Goal: Information Seeking & Learning: Find specific fact

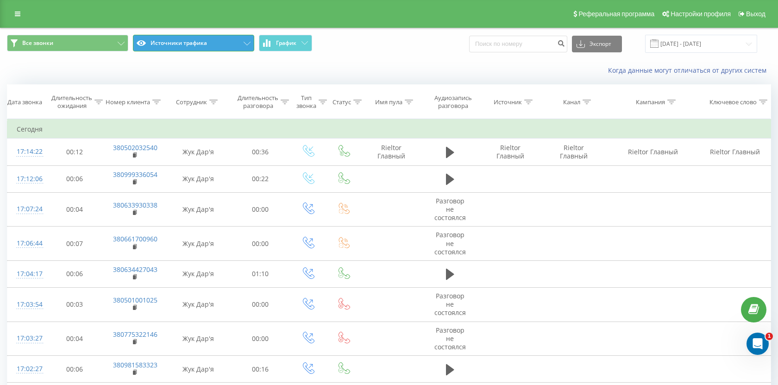
click at [148, 39] on button "Источники трафика" at bounding box center [193, 43] width 121 height 17
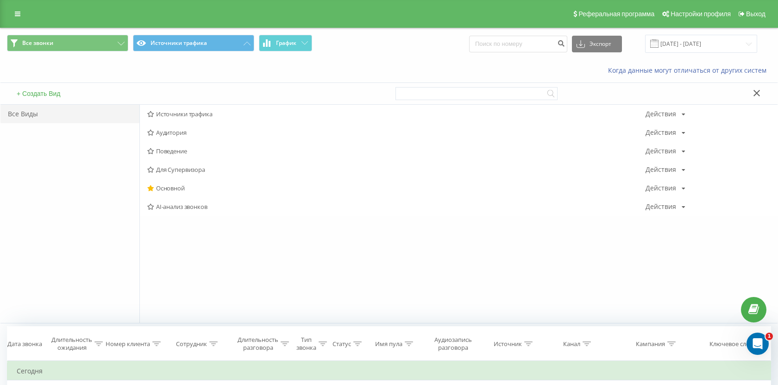
click at [376, 40] on span "Все звонки Источники трафика График" at bounding box center [194, 44] width 375 height 18
click at [234, 43] on button "Источники трафика" at bounding box center [193, 43] width 121 height 17
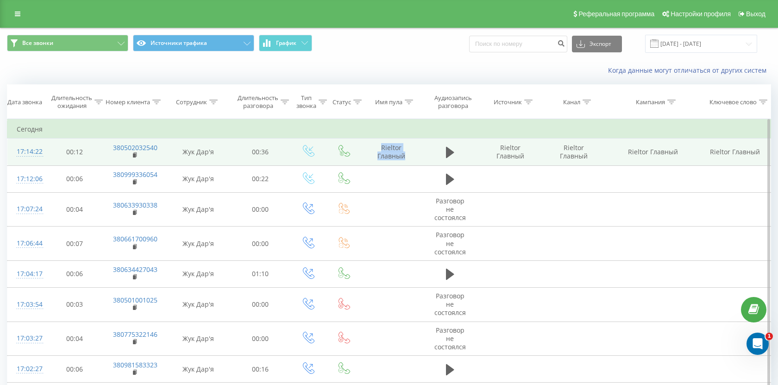
drag, startPoint x: 419, startPoint y: 163, endPoint x: 362, endPoint y: 144, distance: 60.2
click at [362, 144] on td "Rieltor Главный" at bounding box center [391, 151] width 61 height 27
copy td "Rieltor Главный"
click at [133, 156] on icon at bounding box center [135, 155] width 5 height 6
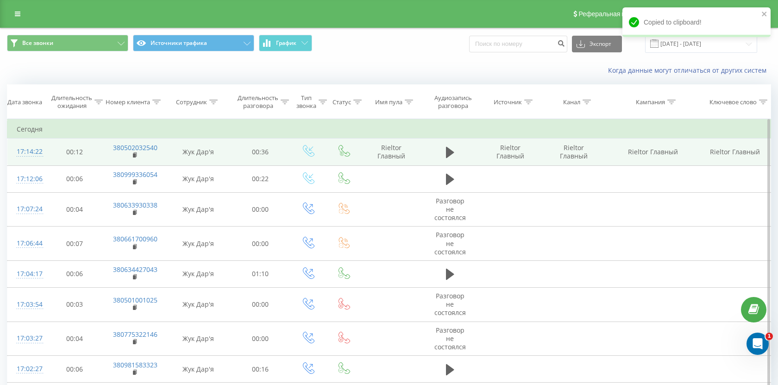
click at [139, 154] on td "380502032540" at bounding box center [134, 151] width 61 height 27
click at [137, 154] on icon at bounding box center [135, 154] width 3 height 4
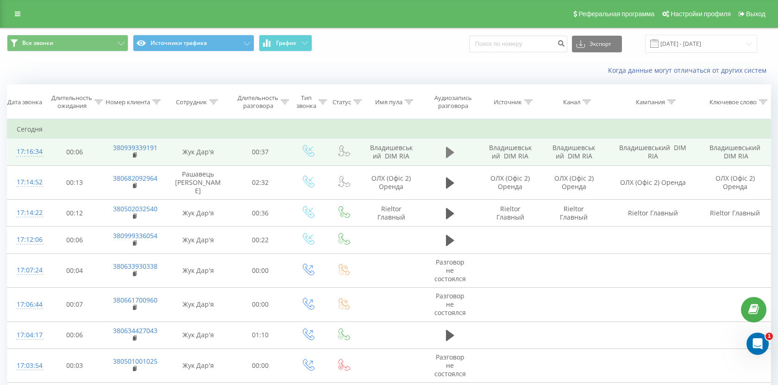
click at [450, 159] on button at bounding box center [450, 152] width 14 height 14
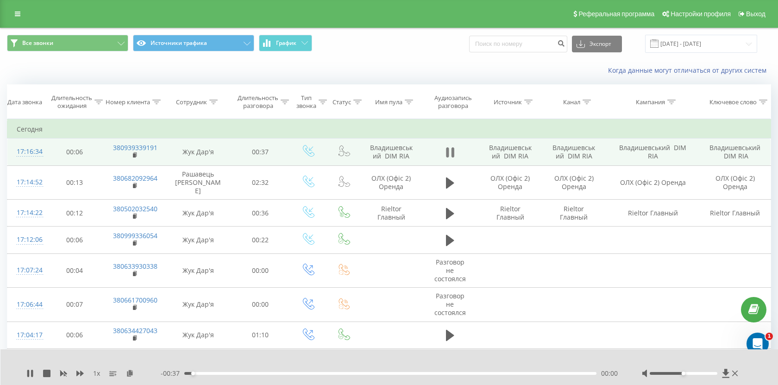
click at [450, 152] on icon at bounding box center [450, 152] width 8 height 13
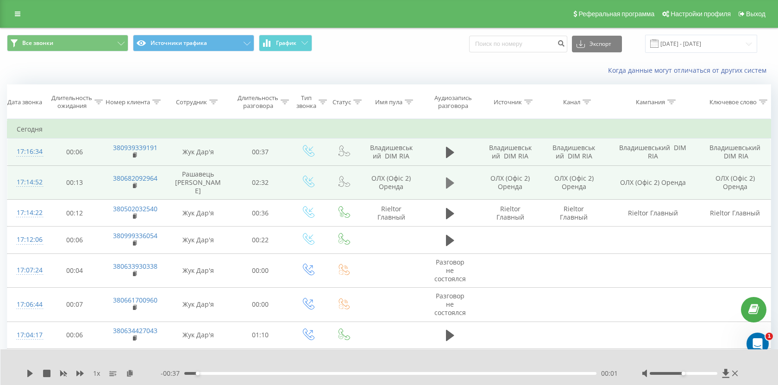
click at [453, 180] on icon at bounding box center [450, 182] width 8 height 11
click at [452, 181] on icon at bounding box center [452, 183] width 3 height 10
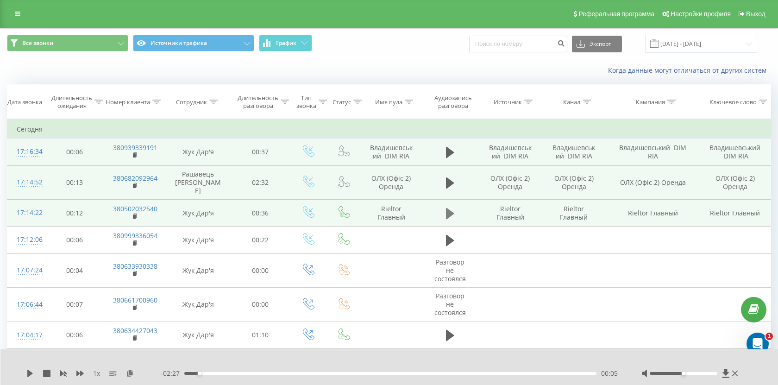
click at [452, 207] on icon at bounding box center [450, 212] width 8 height 11
click at [135, 214] on rect at bounding box center [134, 216] width 3 height 4
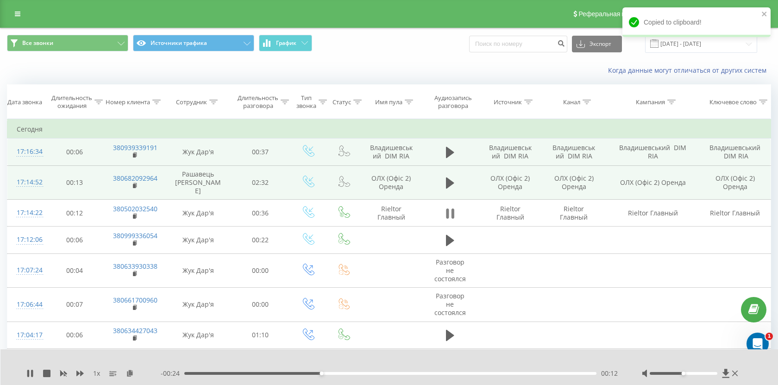
click at [451, 210] on icon at bounding box center [452, 213] width 3 height 10
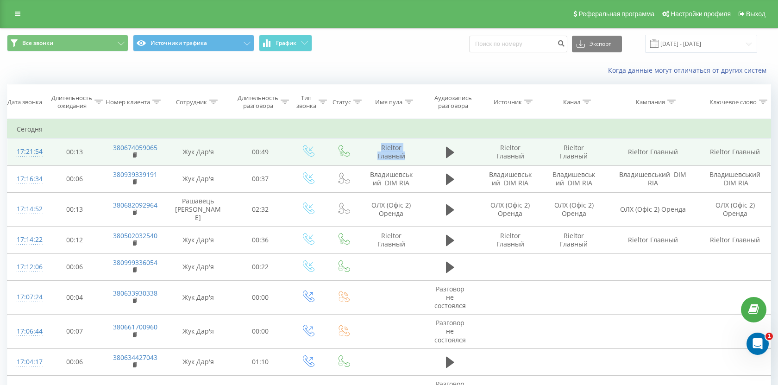
drag, startPoint x: 406, startPoint y: 156, endPoint x: 375, endPoint y: 144, distance: 33.3
click at [375, 144] on td "Rieltor Главный" at bounding box center [391, 151] width 61 height 27
copy td "Rieltor Главный"
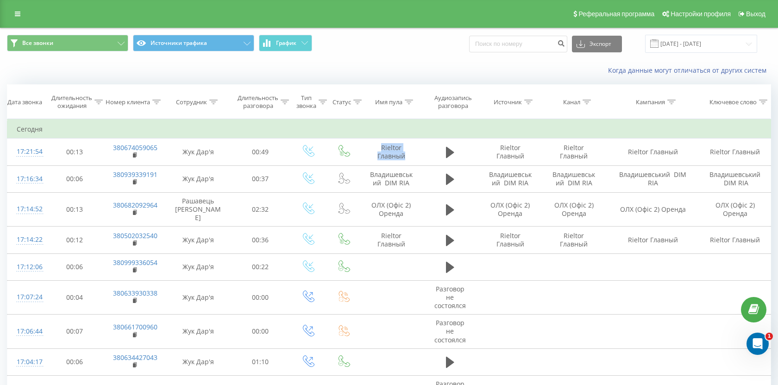
scroll to position [540, 0]
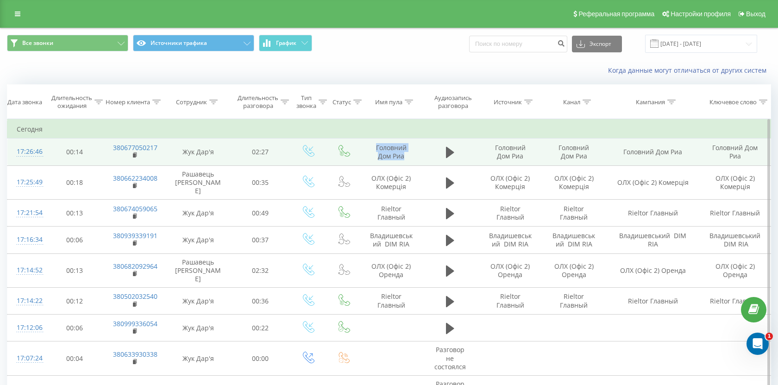
drag, startPoint x: 411, startPoint y: 158, endPoint x: 362, endPoint y: 145, distance: 51.2
click at [362, 145] on td "Головний Дом Риа" at bounding box center [391, 151] width 61 height 27
copy td "Головний Дом Риа"
click at [135, 156] on rect at bounding box center [134, 155] width 3 height 4
